Goal: Task Accomplishment & Management: Complete application form

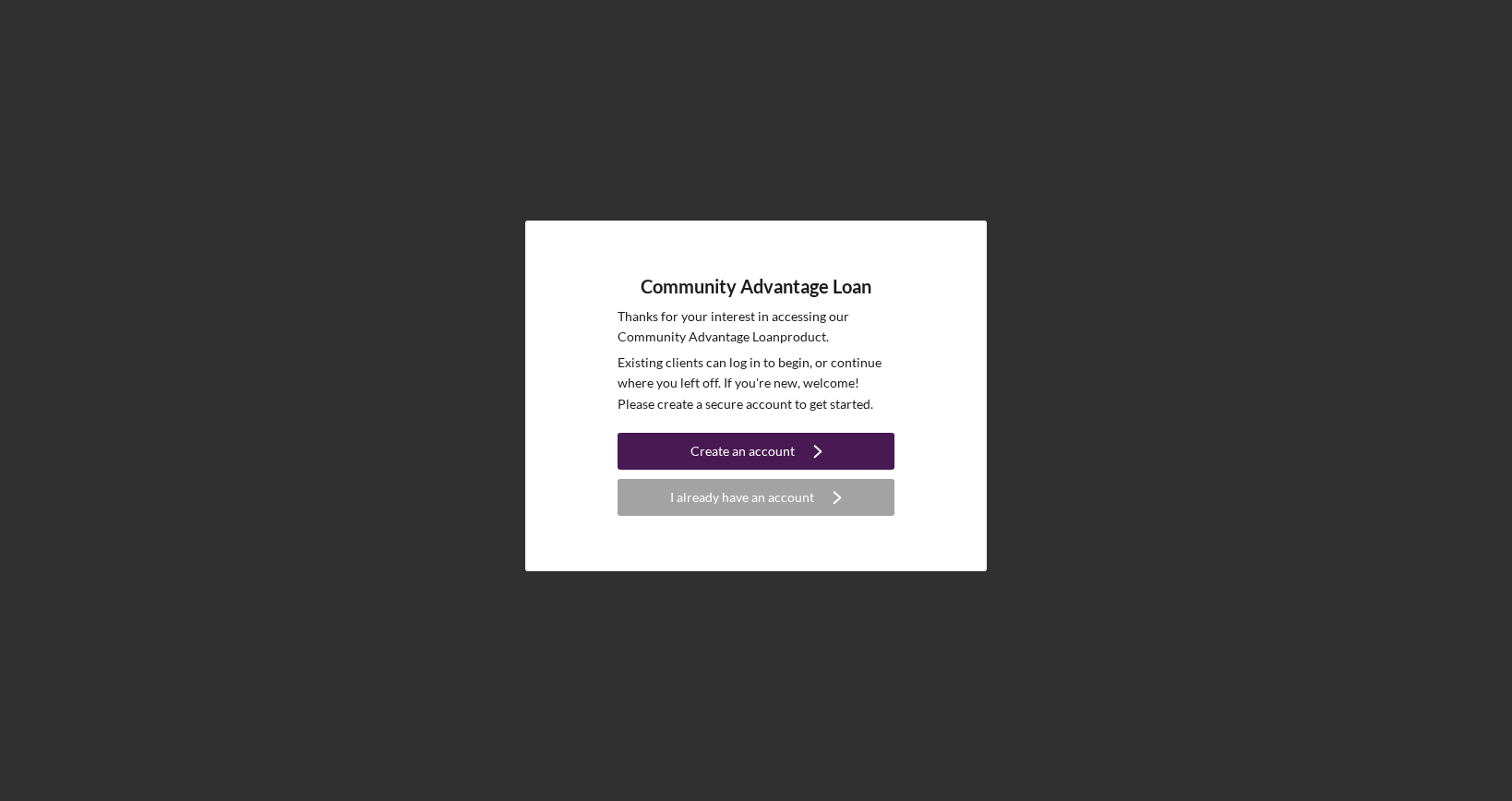
click at [697, 449] on div "Create an account" at bounding box center [743, 452] width 104 height 37
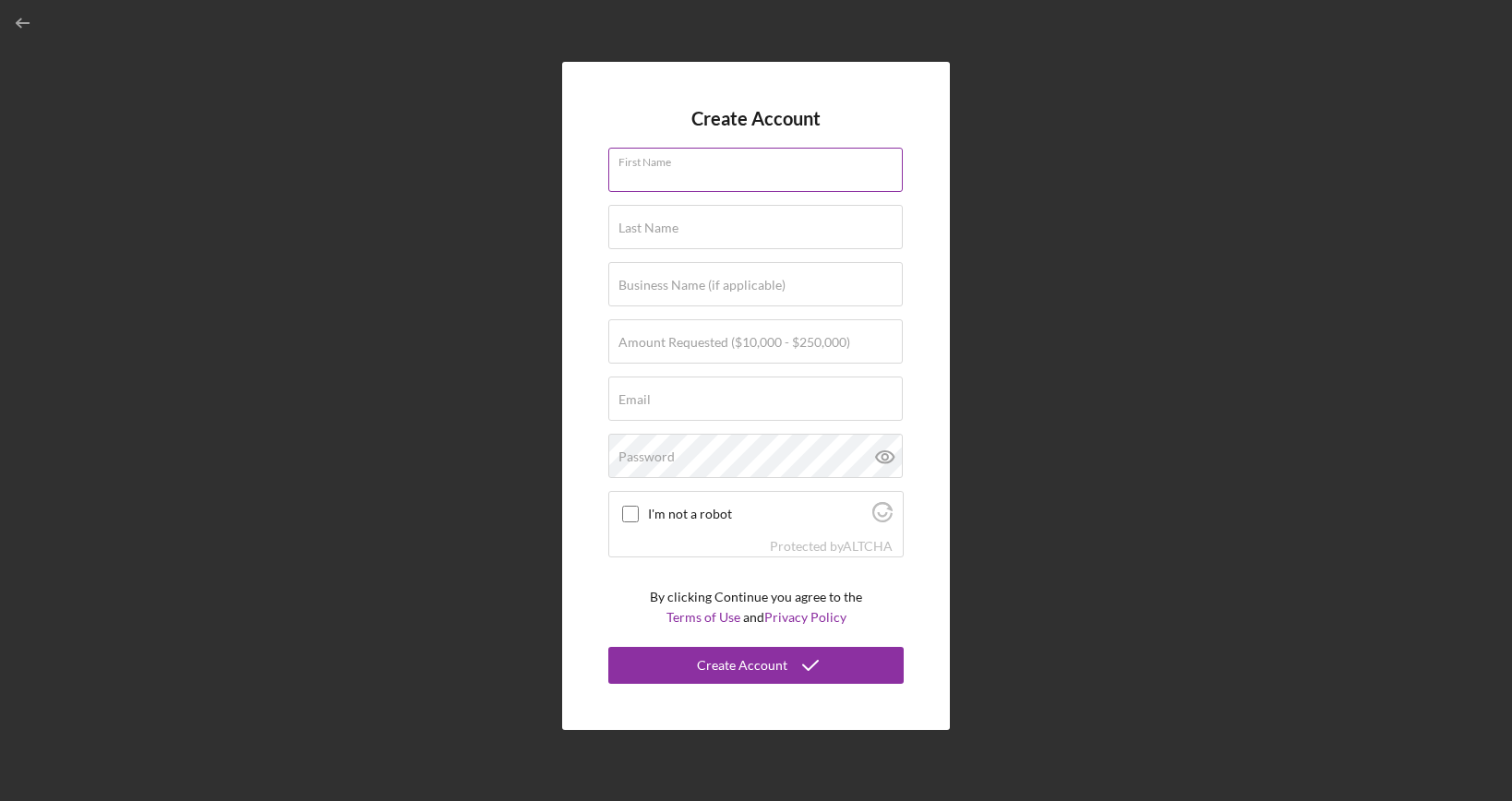
click at [686, 180] on input "First Name" at bounding box center [755, 169] width 294 height 44
type input "[PERSON_NAME]"
type input "[EMAIL_ADDRESS][DOMAIN_NAME]"
